Goal: Task Accomplishment & Management: Use online tool/utility

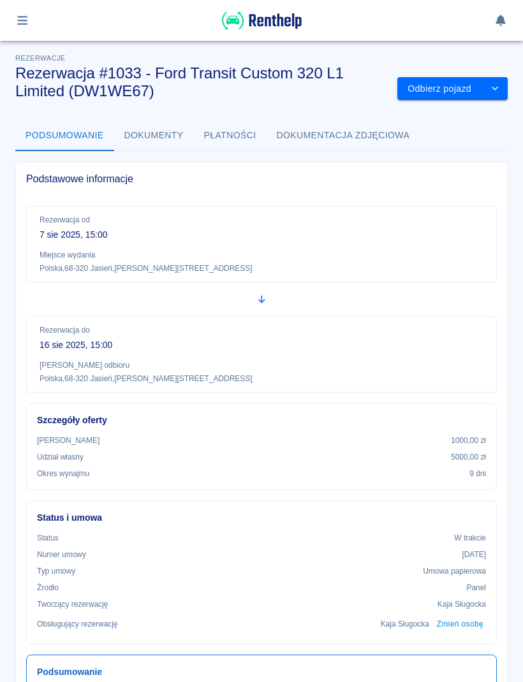
click at [444, 93] on button "Odbierz pojazd" at bounding box center [439, 89] width 85 height 24
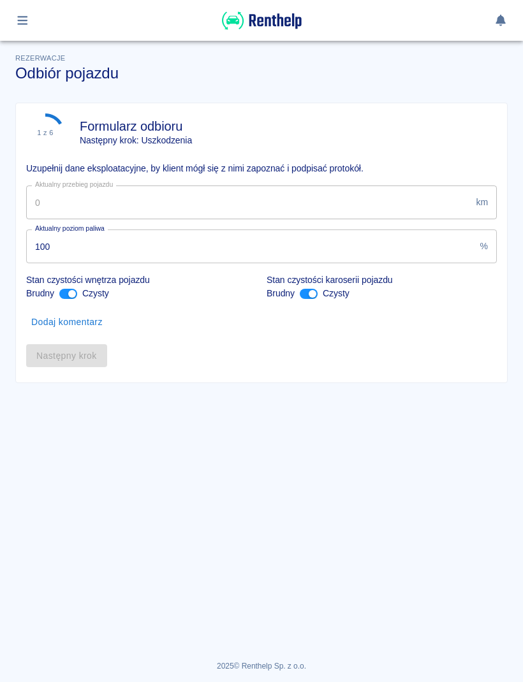
click at [453, 77] on h3 "Odbiór pojazdu" at bounding box center [261, 73] width 492 height 18
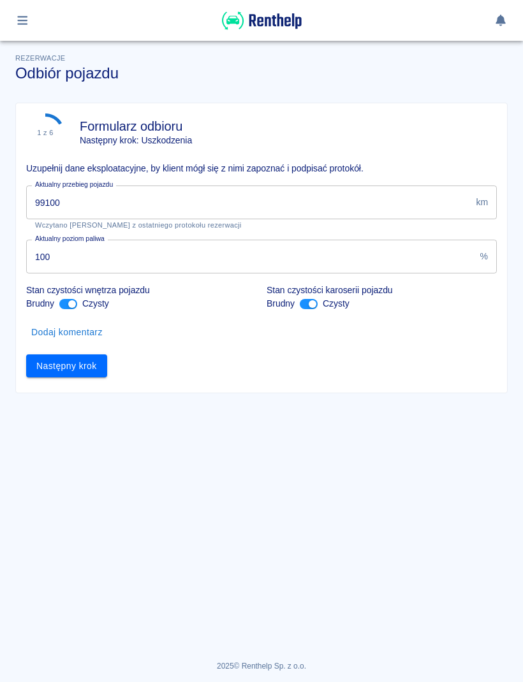
click at [337, 182] on div "Aktualny przebieg pojazdu 99100 km Aktualny przebieg pojazdu Wczytano stan licz…" at bounding box center [256, 202] width 481 height 54
click at [411, 204] on input "99100" at bounding box center [248, 202] width 444 height 34
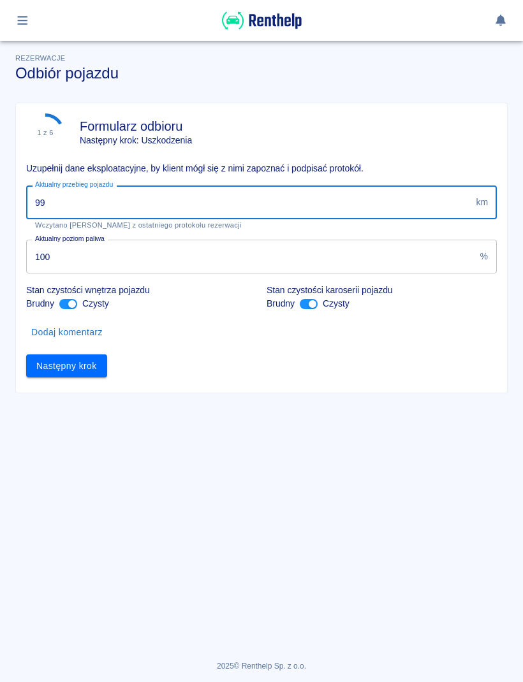
type input "9"
type input "102333"
click at [82, 359] on button "Następny krok" at bounding box center [66, 366] width 81 height 24
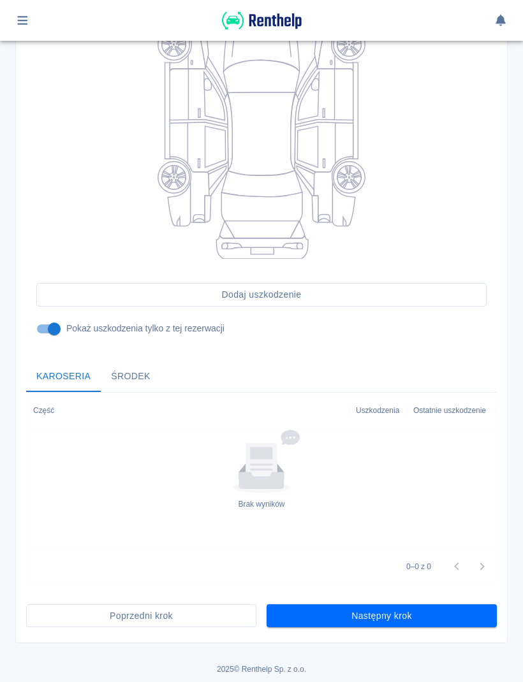
scroll to position [203, 0]
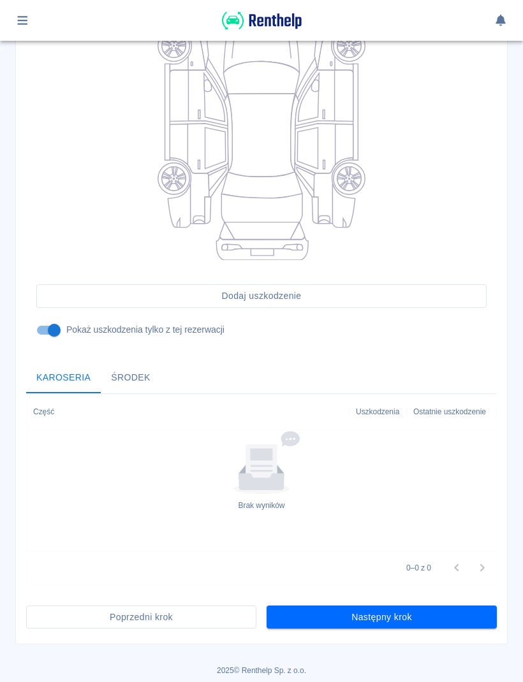
click at [468, 607] on button "Następny krok" at bounding box center [381, 618] width 230 height 24
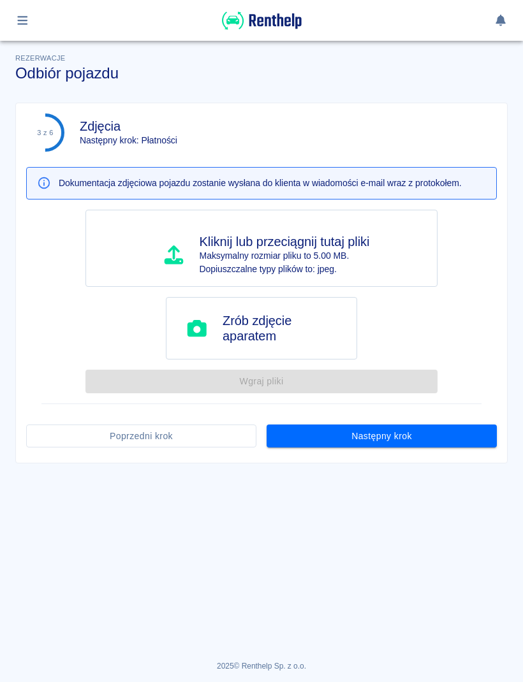
click at [454, 436] on button "Następny krok" at bounding box center [381, 437] width 230 height 24
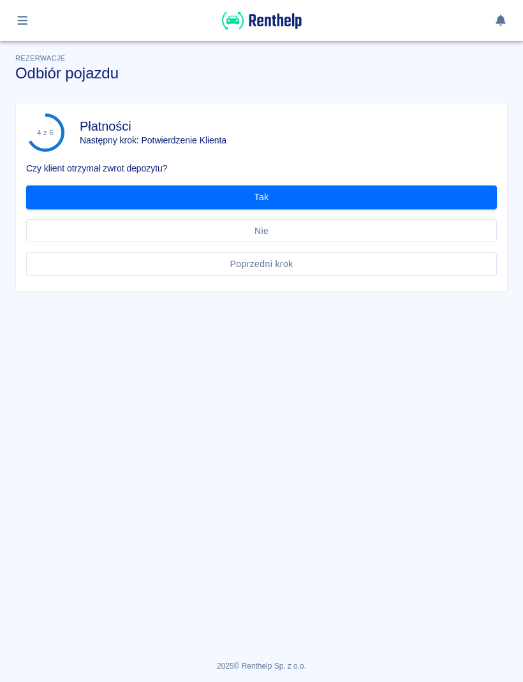
click at [435, 195] on button "Tak" at bounding box center [261, 197] width 470 height 24
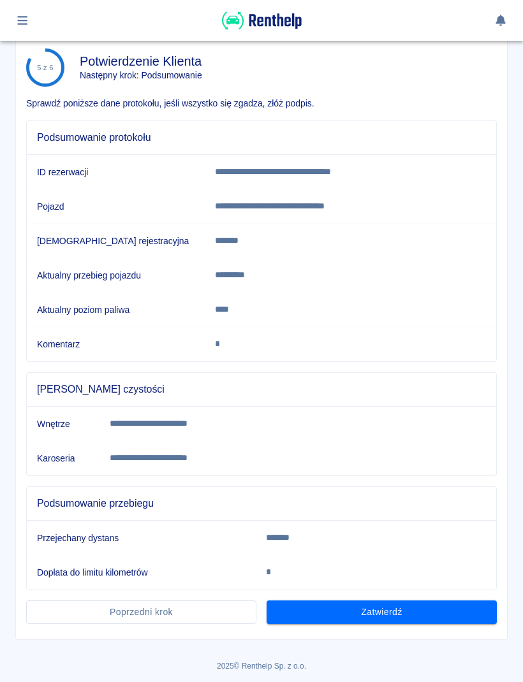
scroll to position [64, 0]
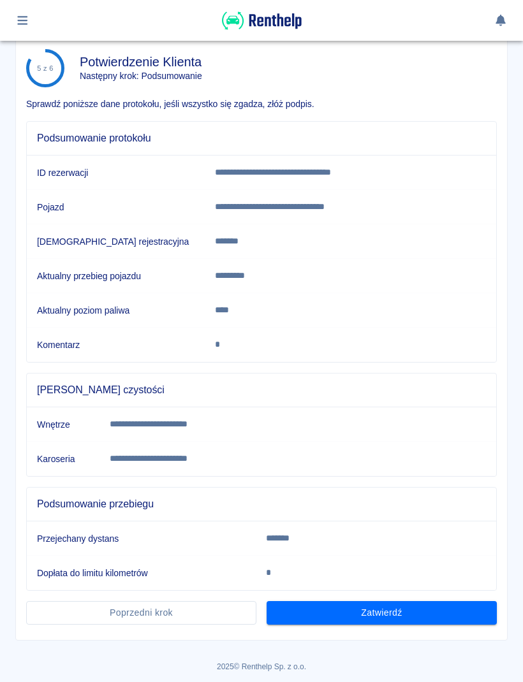
click at [440, 618] on button "Zatwierdź" at bounding box center [381, 613] width 230 height 24
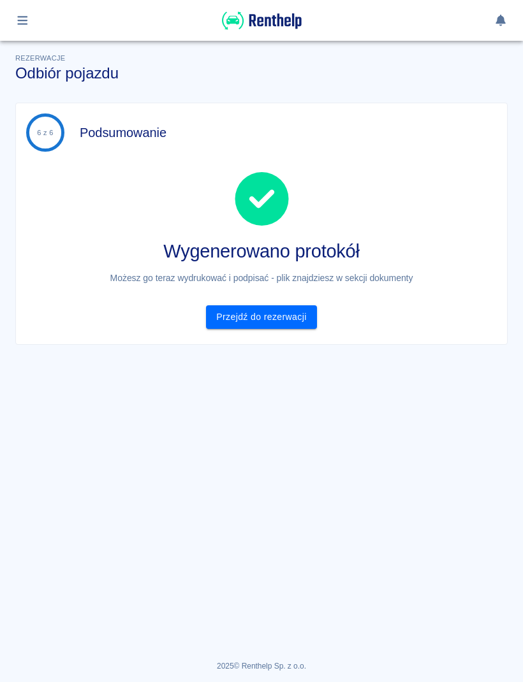
scroll to position [0, 0]
click at [286, 312] on link "Przejdź do rezerwacji" at bounding box center [261, 317] width 110 height 24
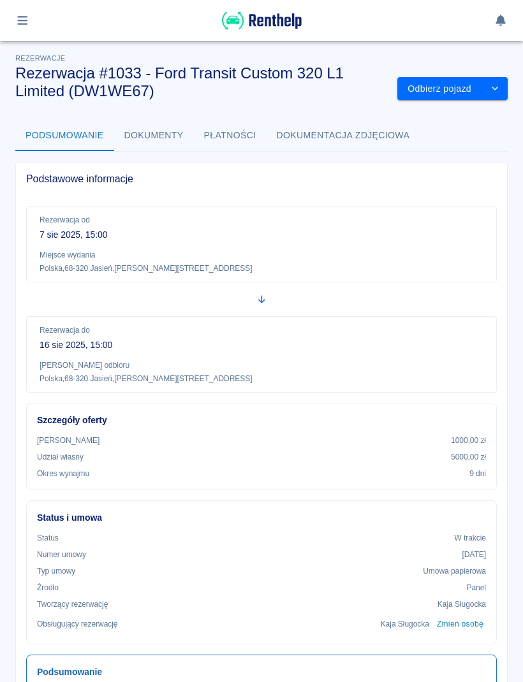
click at [38, 10] on div at bounding box center [261, 20] width 492 height 21
click at [33, 22] on button "button" at bounding box center [22, 21] width 25 height 22
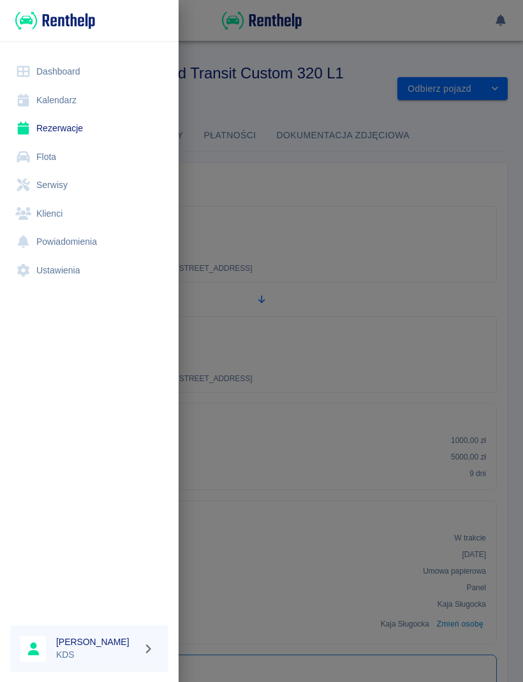
click at [84, 107] on link "Kalendarz" at bounding box center [89, 100] width 158 height 29
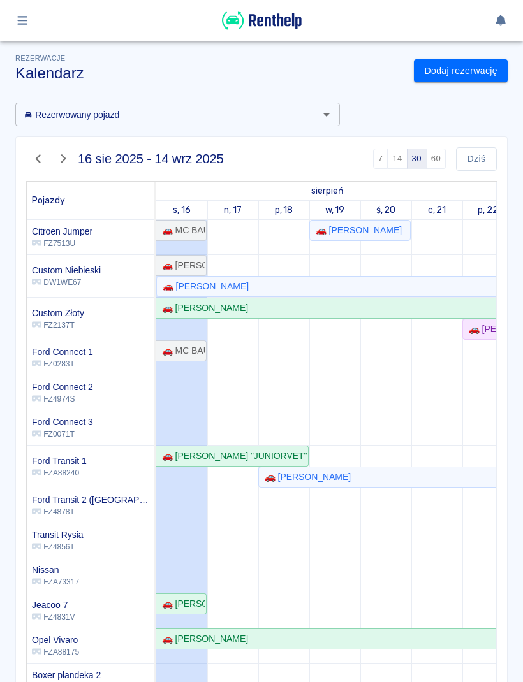
click at [438, 168] on button "60" at bounding box center [436, 159] width 20 height 20
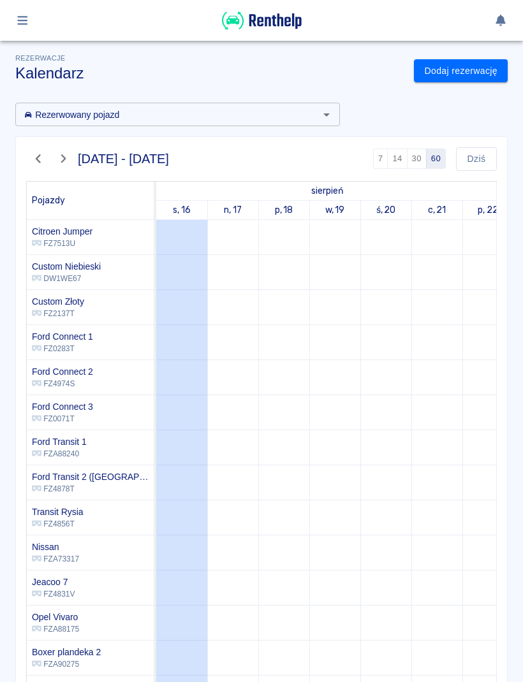
click at [469, 154] on button "Dziś" at bounding box center [476, 159] width 41 height 24
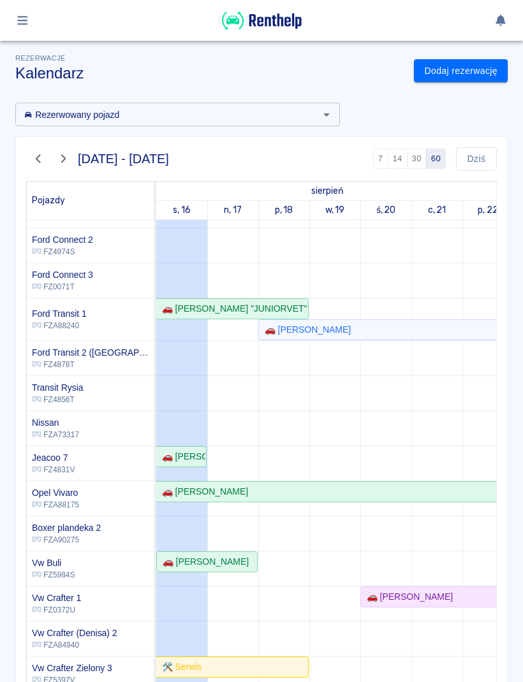
scroll to position [147, -1]
click at [476, 164] on button "Dziś" at bounding box center [476, 159] width 41 height 24
click at [191, 465] on link "🚗 [PERSON_NAME]" at bounding box center [181, 456] width 50 height 21
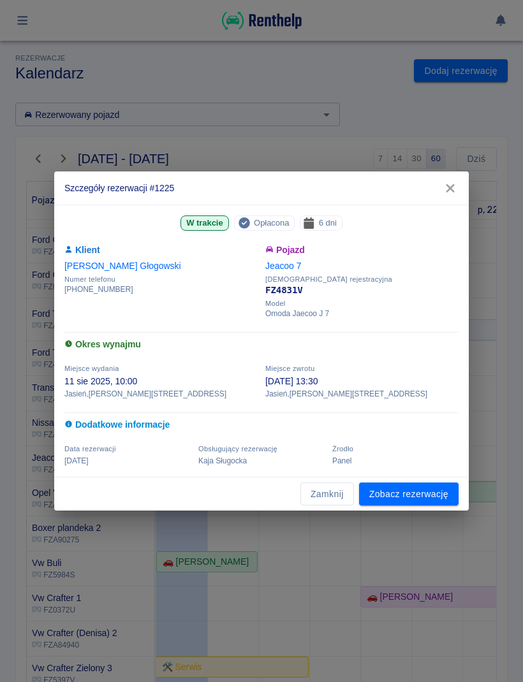
click at [404, 488] on link "Zobacz rezerwację" at bounding box center [408, 495] width 99 height 24
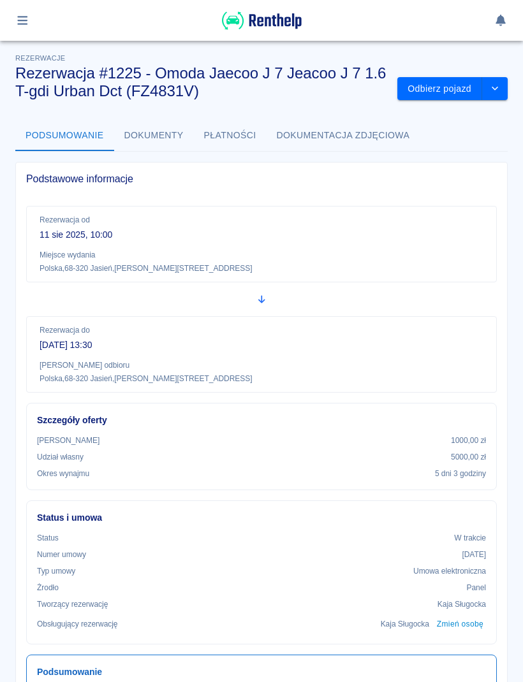
click at [456, 96] on button "Odbierz pojazd" at bounding box center [439, 89] width 85 height 24
click at [431, 84] on button "Odbierz pojazd" at bounding box center [439, 89] width 85 height 24
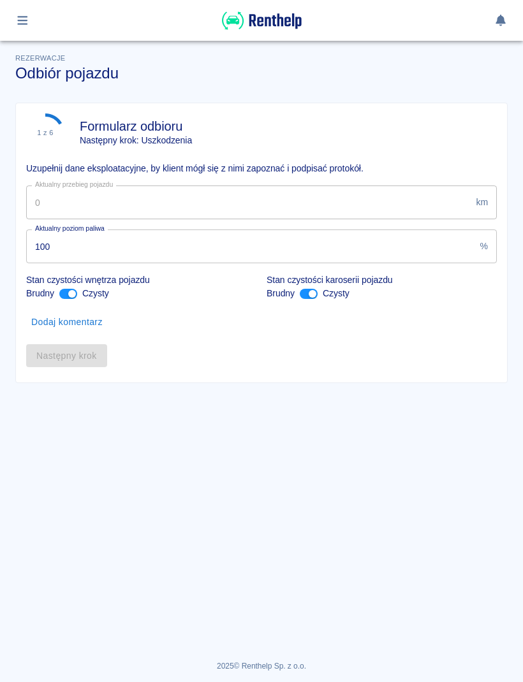
type input "24810"
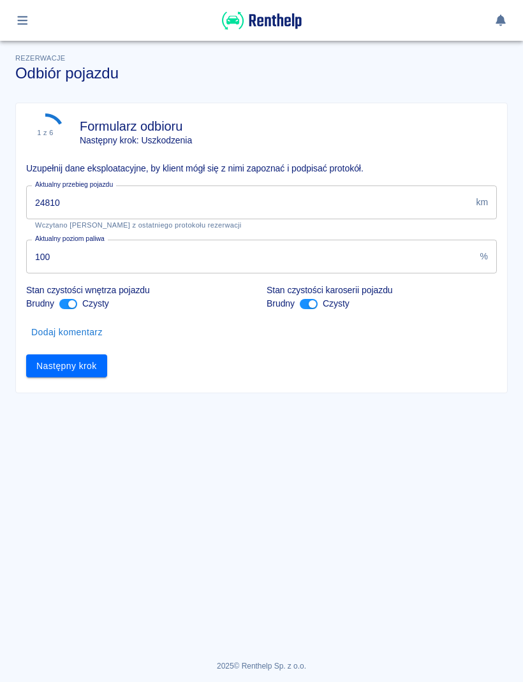
click at [89, 371] on button "Następny krok" at bounding box center [66, 366] width 81 height 24
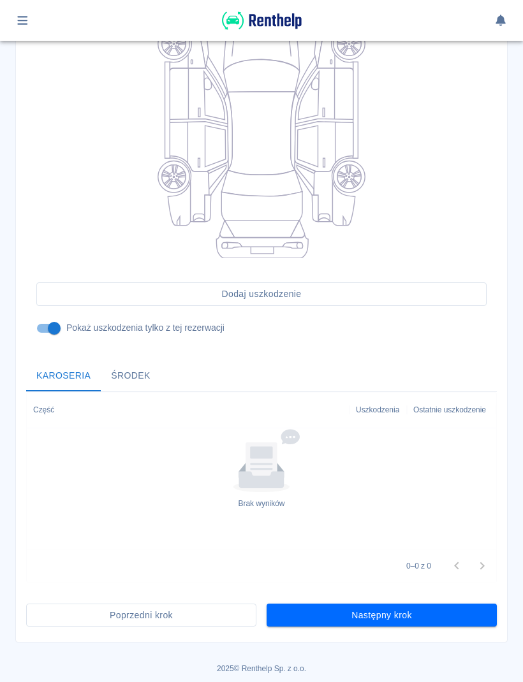
scroll to position [203, 0]
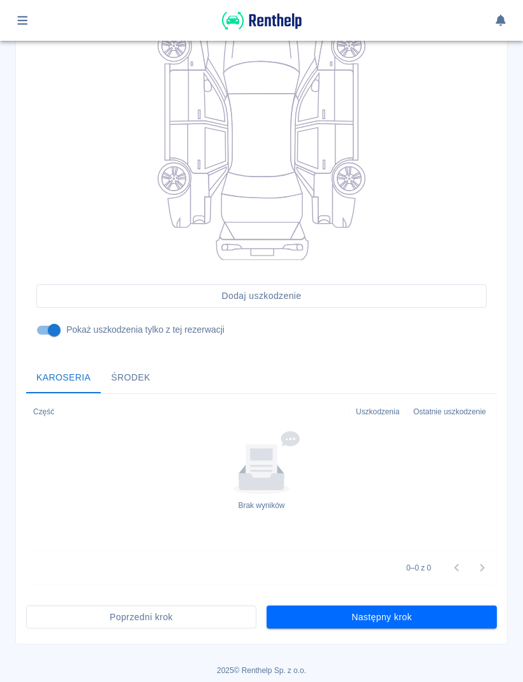
click at [470, 613] on button "Następny krok" at bounding box center [381, 618] width 230 height 24
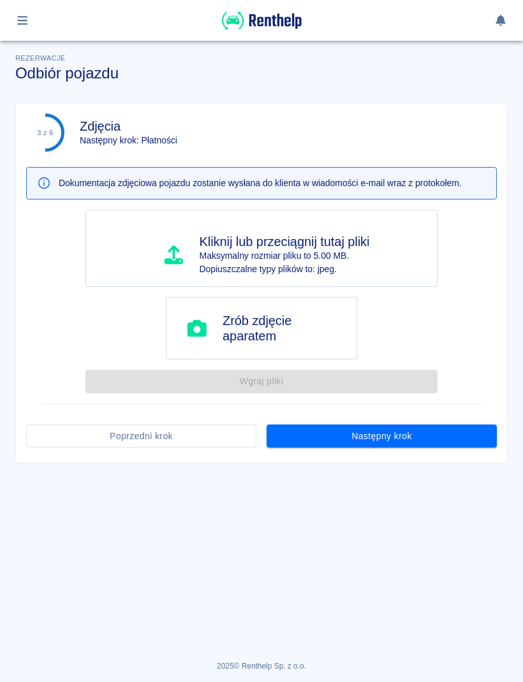
click at [428, 434] on button "Następny krok" at bounding box center [381, 437] width 230 height 24
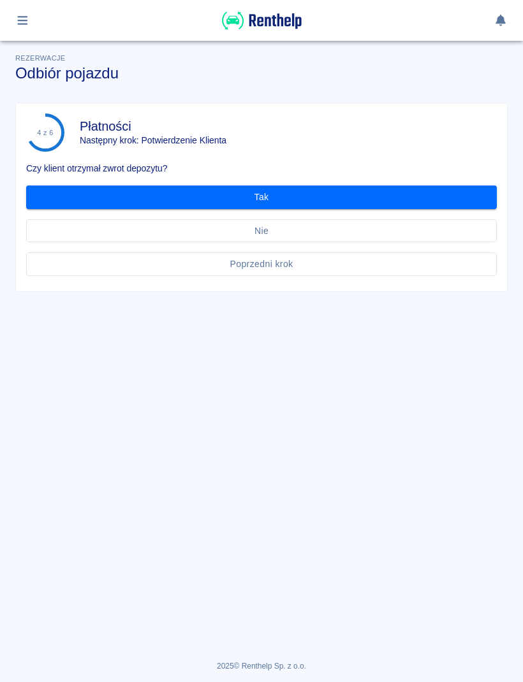
click at [381, 193] on button "Tak" at bounding box center [261, 197] width 470 height 24
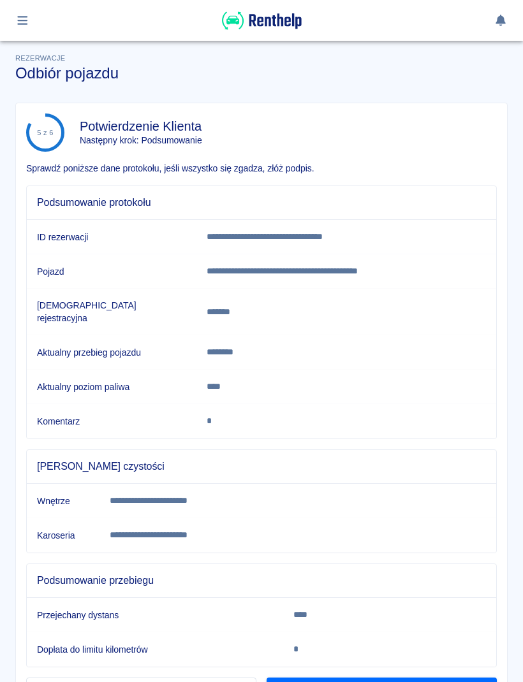
click at [453, 678] on button "Podpisz" at bounding box center [381, 690] width 230 height 24
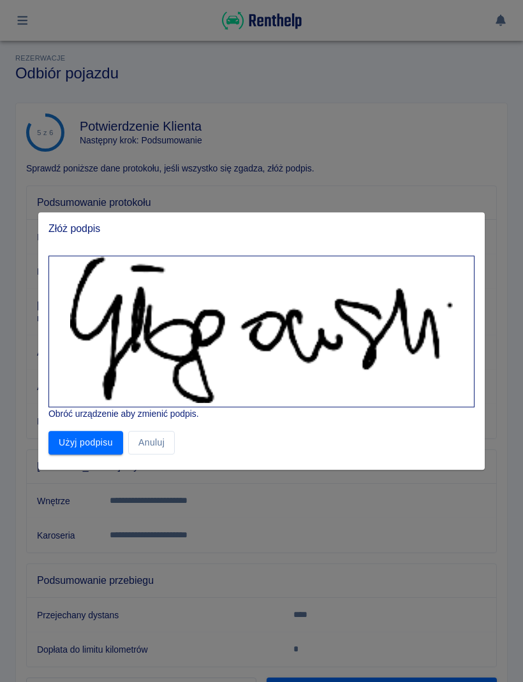
click at [99, 451] on button "Użyj podpisu" at bounding box center [85, 443] width 75 height 24
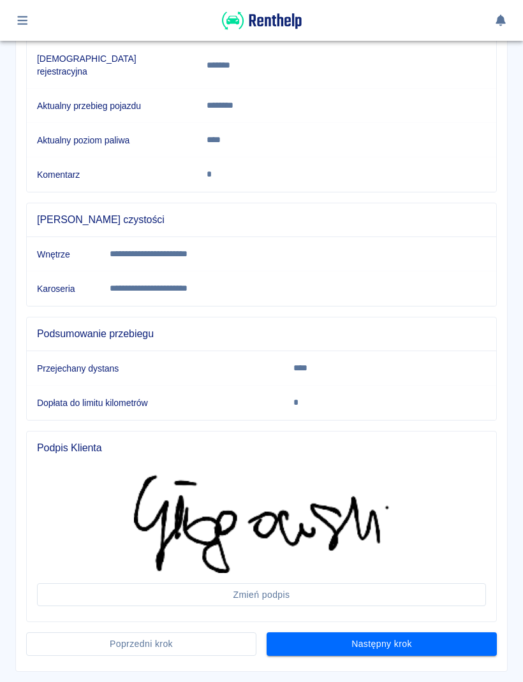
scroll to position [248, 0]
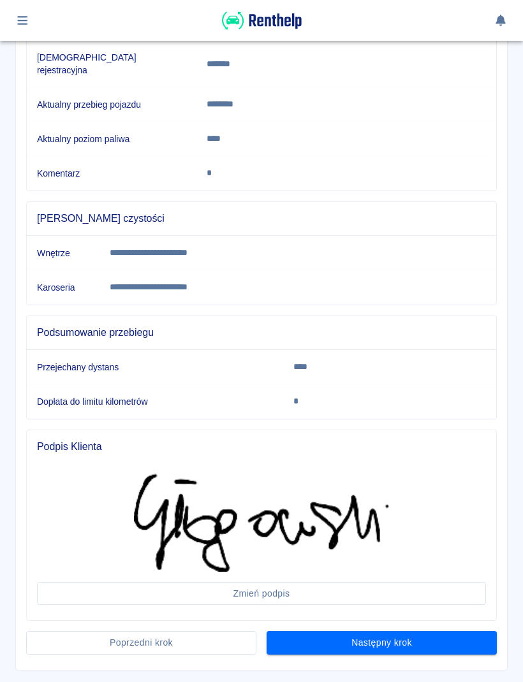
click at [424, 641] on button "Następny krok" at bounding box center [381, 643] width 230 height 24
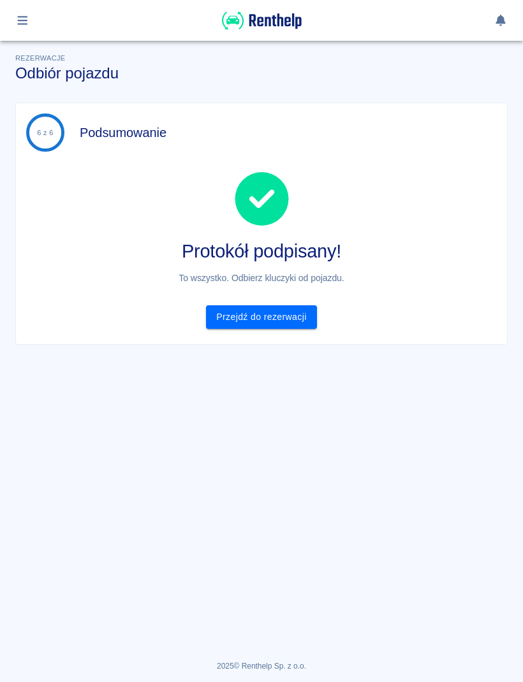
scroll to position [0, 0]
click at [280, 322] on link "Przejdź do rezerwacji" at bounding box center [261, 317] width 110 height 24
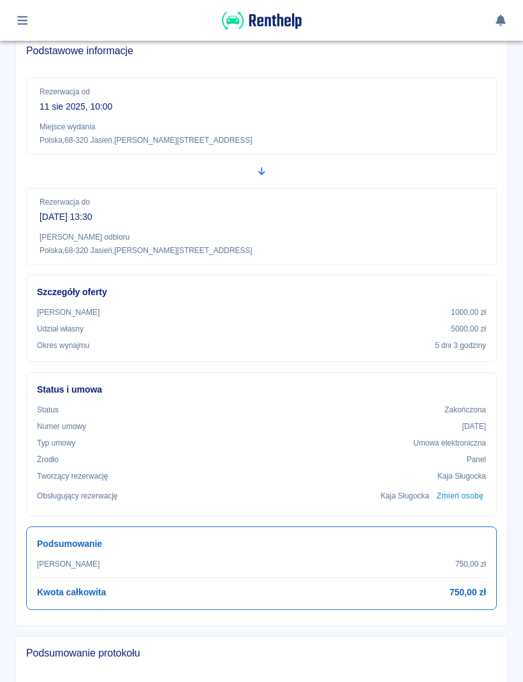
scroll to position [129, 0]
